Goal: Find specific page/section

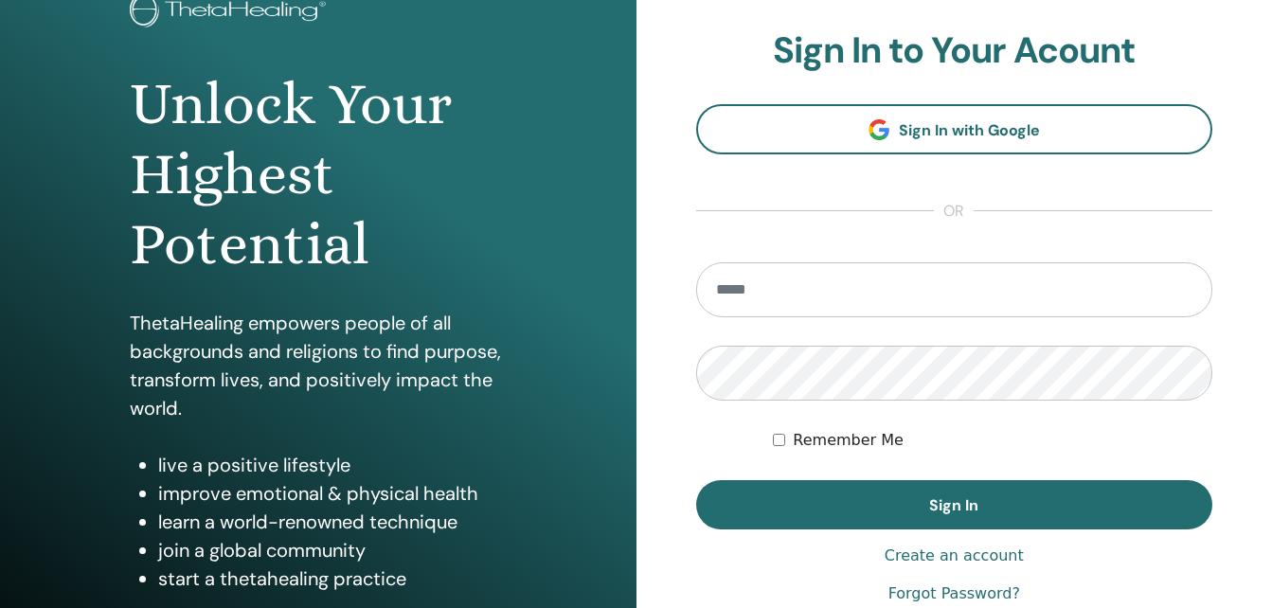
scroll to position [301, 0]
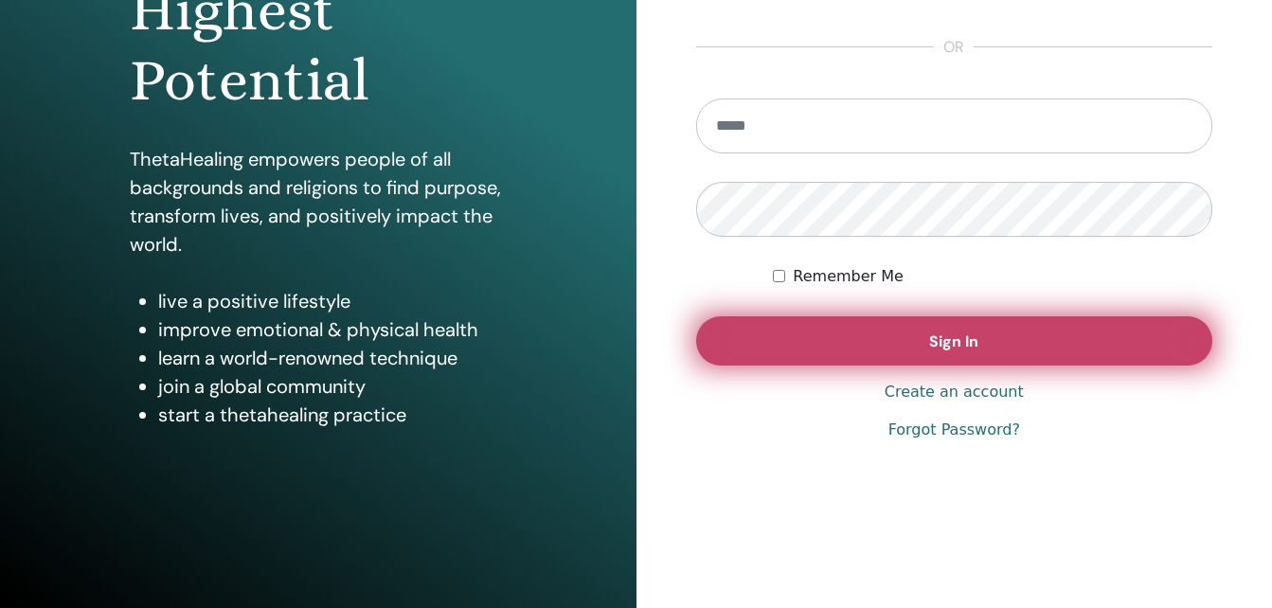
type input "**********"
click at [898, 343] on button "Sign In" at bounding box center [954, 340] width 517 height 49
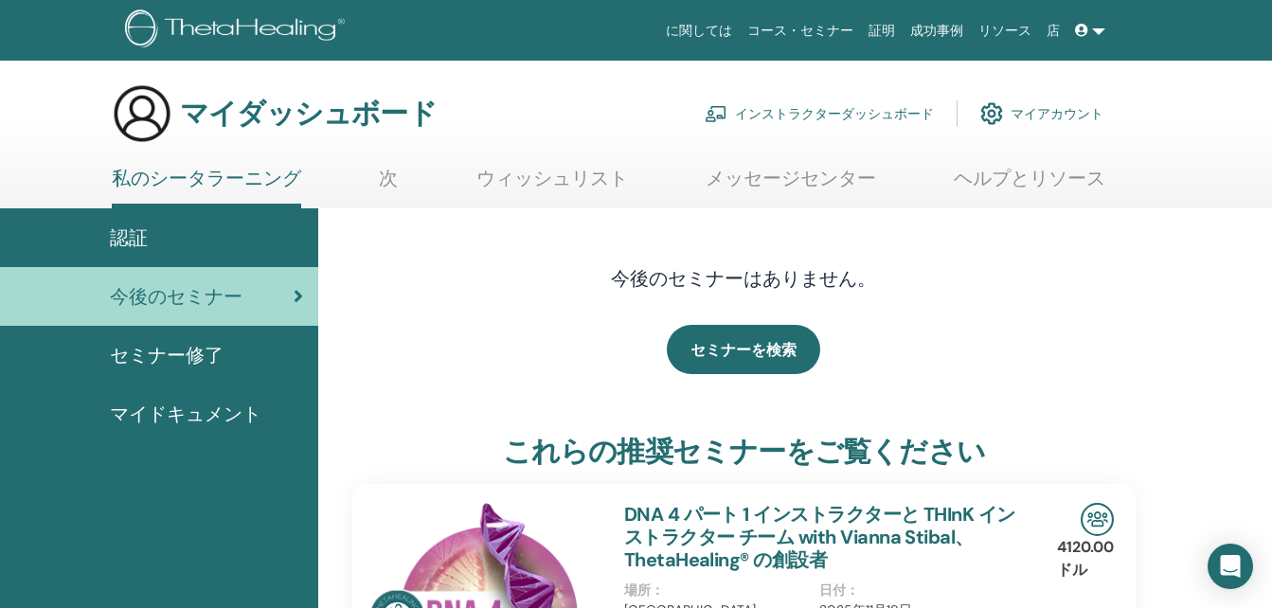
click at [818, 113] on font "インストラクターダッシュボード" at bounding box center [834, 113] width 199 height 17
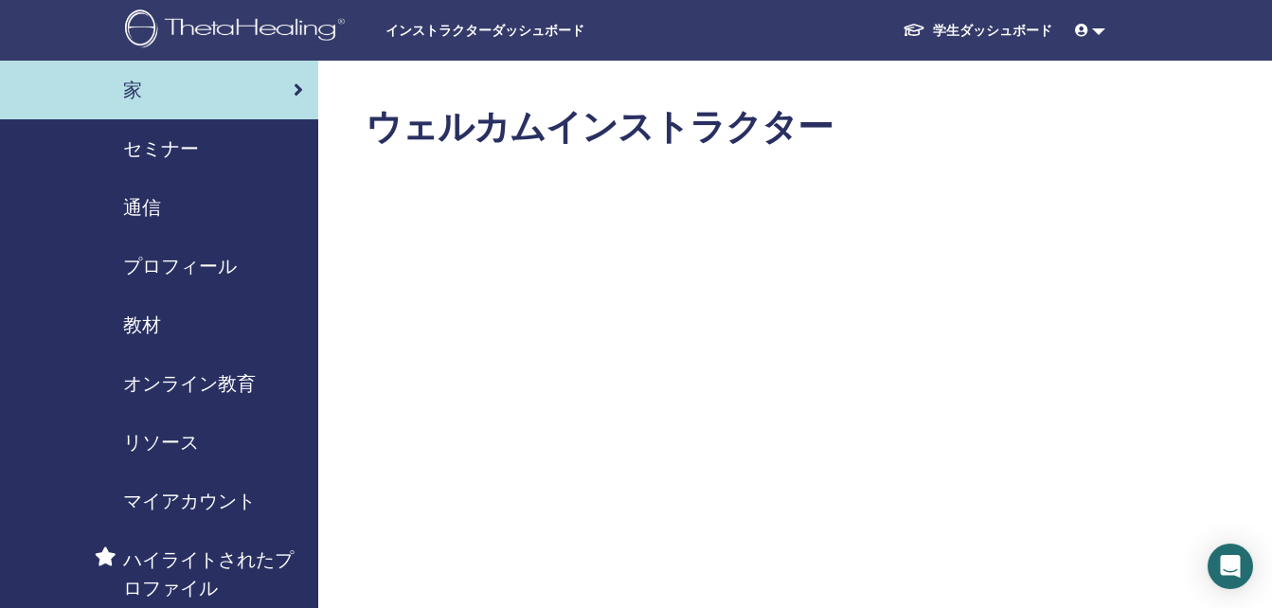
click at [145, 319] on span "教材" at bounding box center [142, 325] width 38 height 28
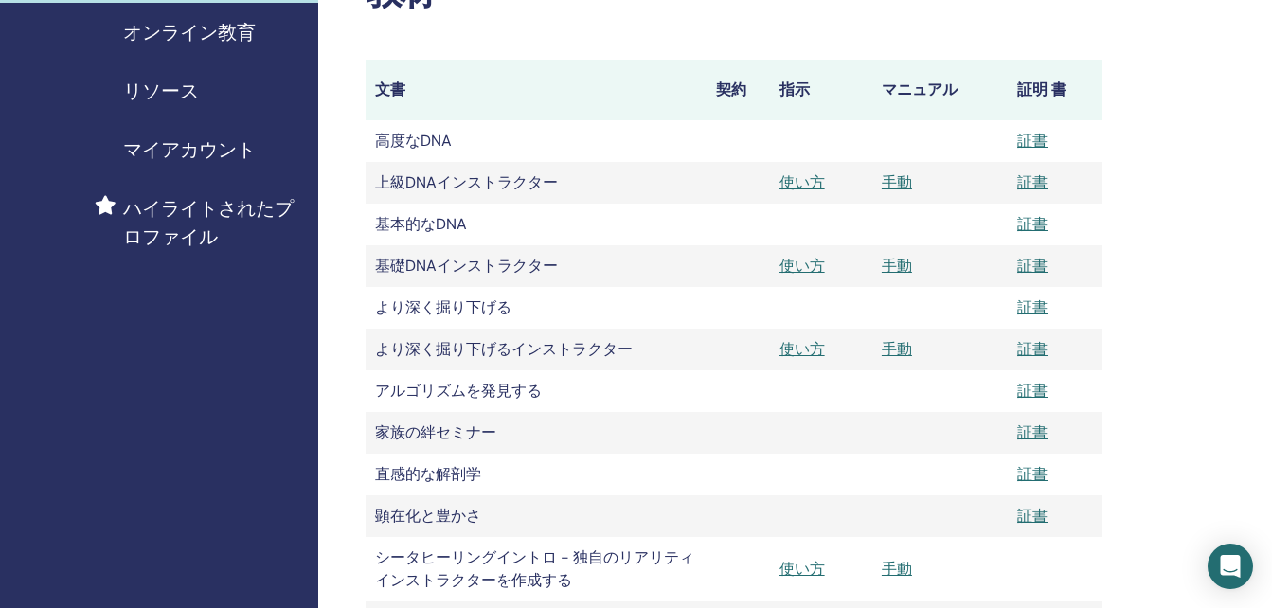
scroll to position [379, 0]
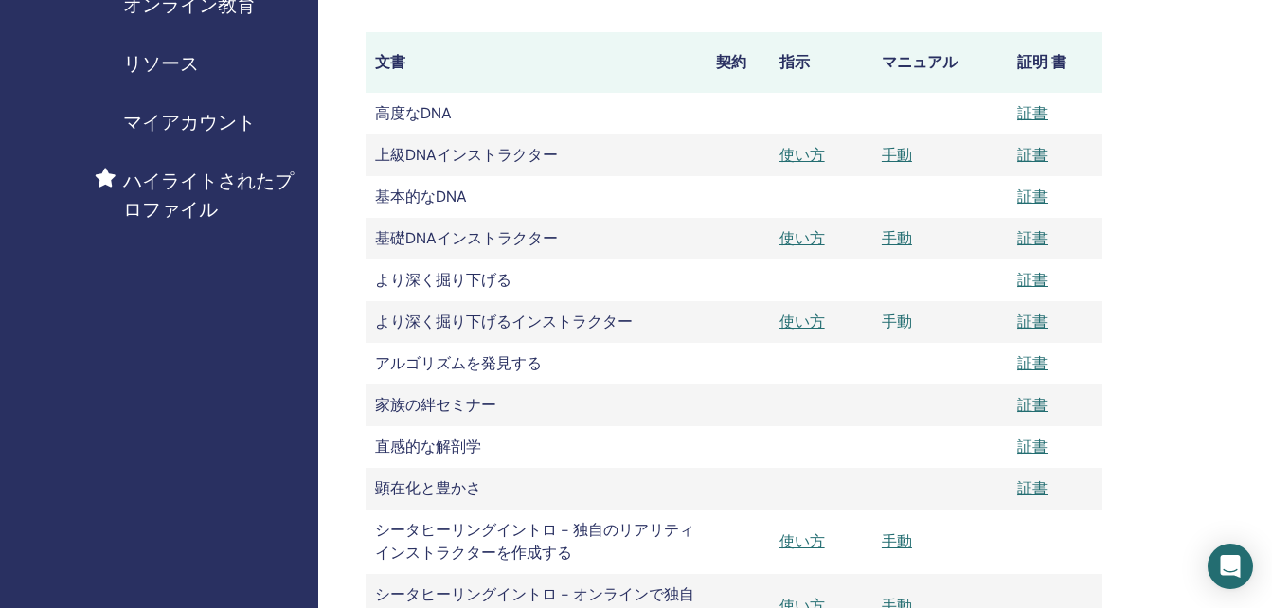
click at [893, 323] on link "手動" at bounding box center [897, 322] width 30 height 20
